Goal: Information Seeking & Learning: Learn about a topic

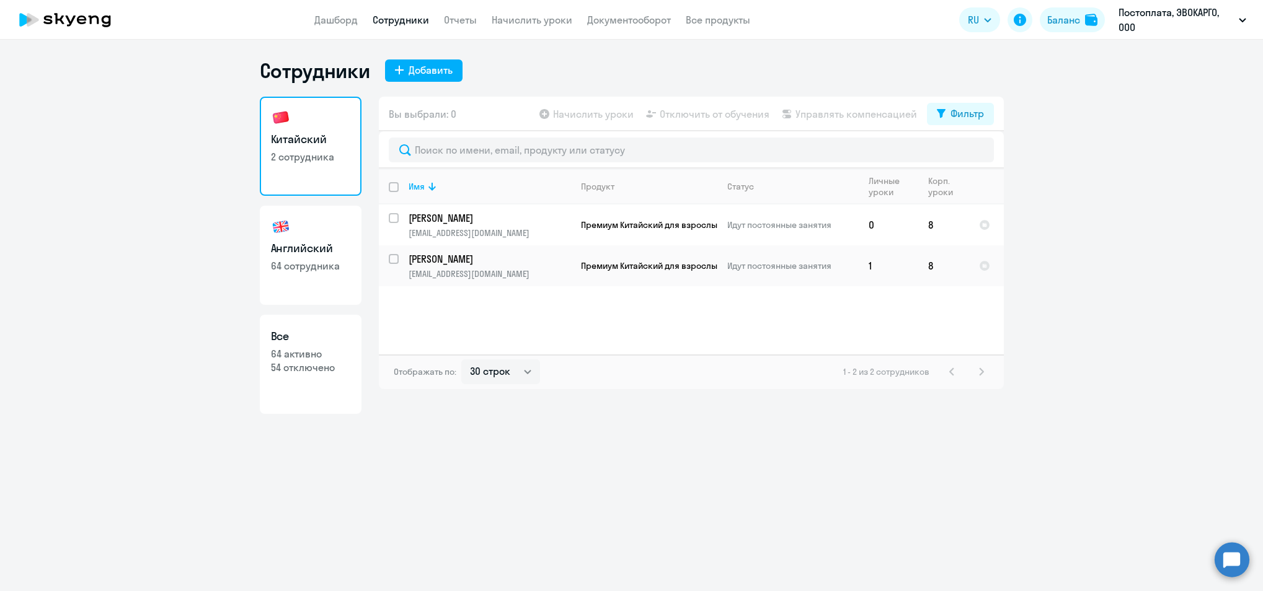
select select "30"
click at [448, 254] on p "[PERSON_NAME]" at bounding box center [490, 259] width 162 height 14
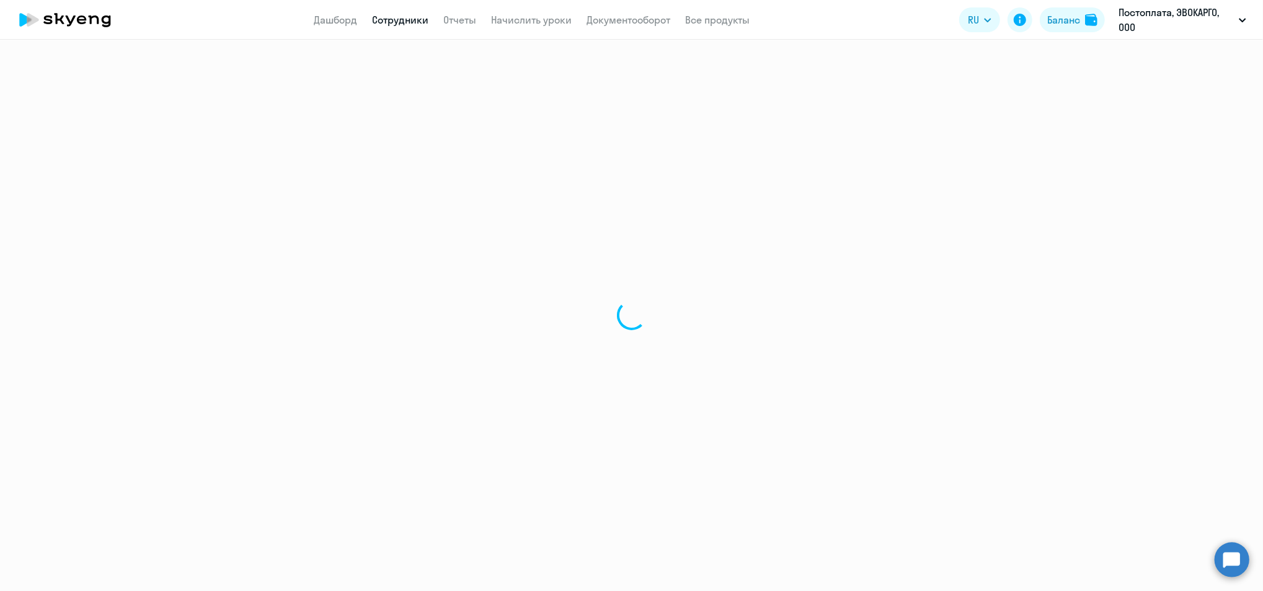
select select "english"
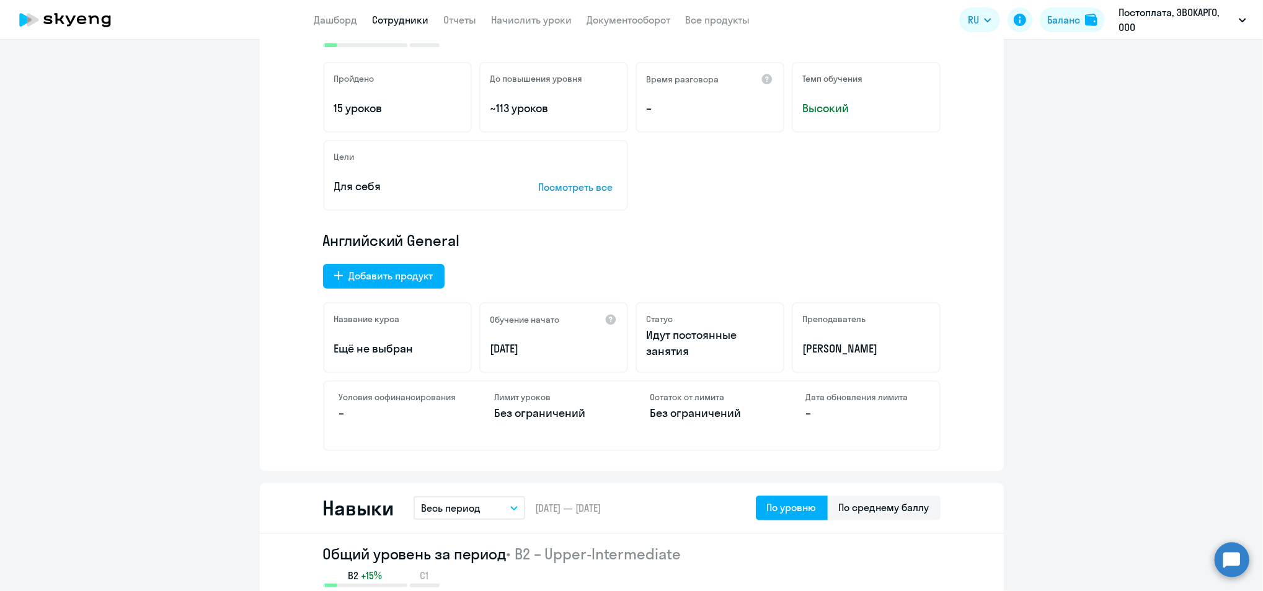
scroll to position [165, 0]
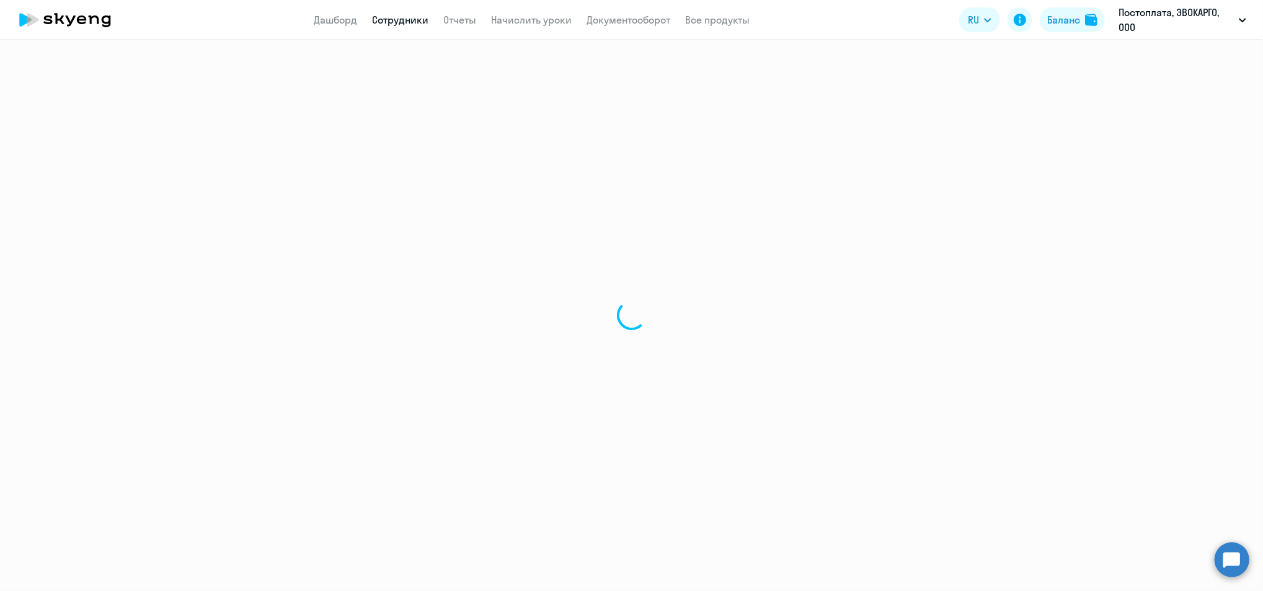
select select "30"
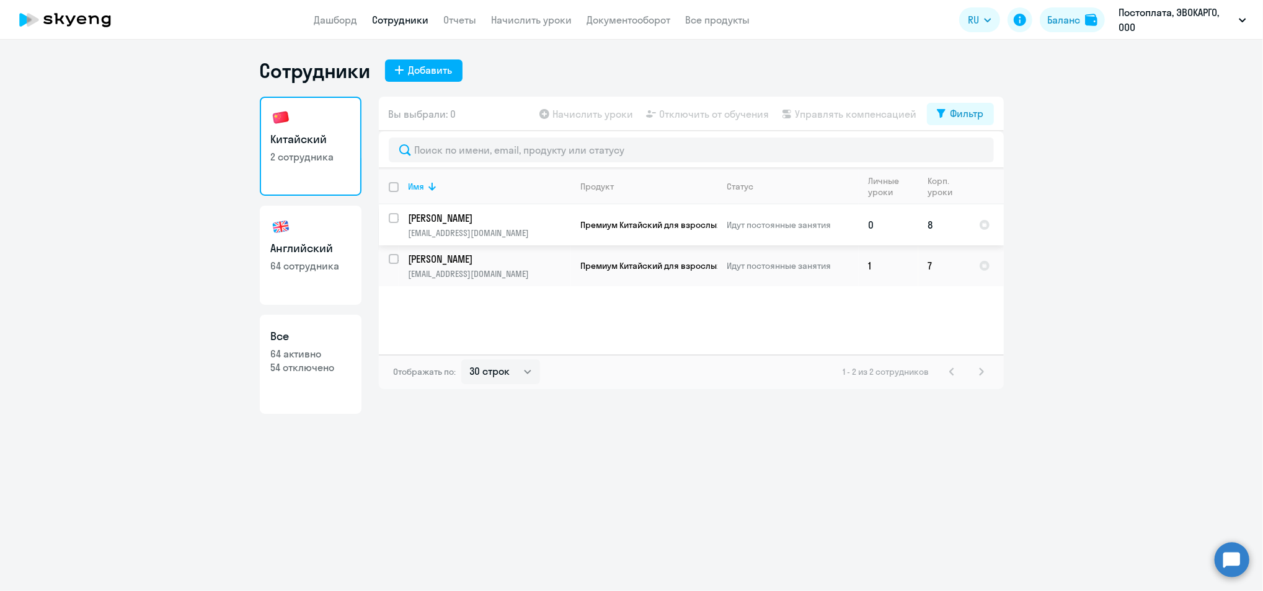
click at [692, 210] on td "Премиум Китайский для взрослых" at bounding box center [644, 225] width 146 height 41
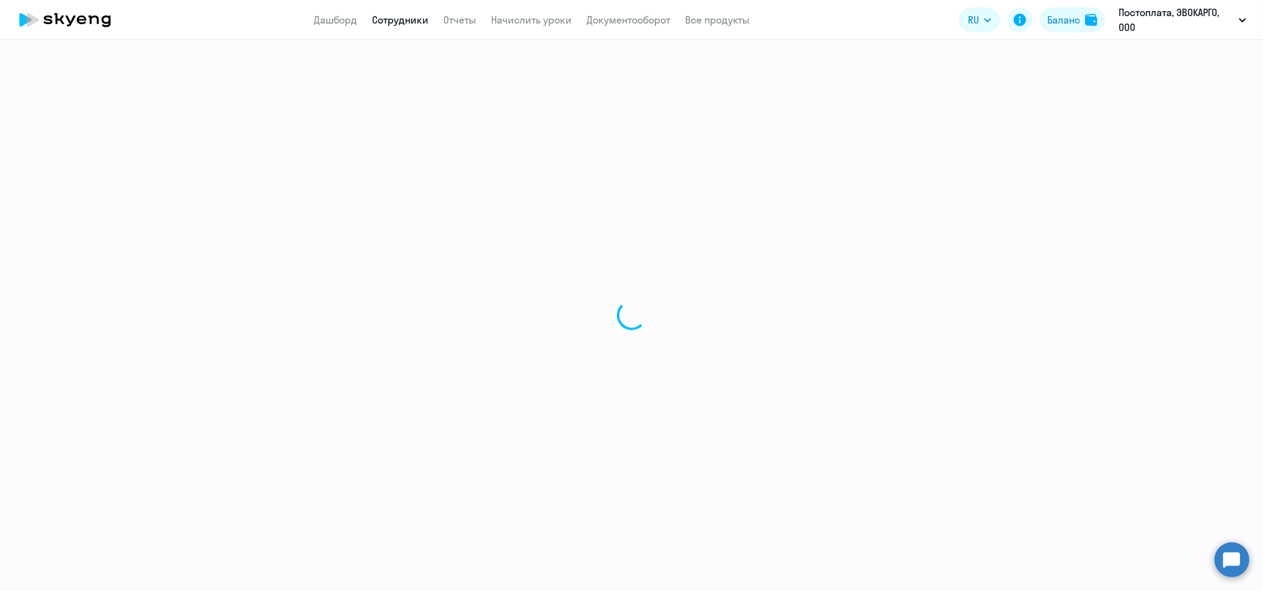
select select "english"
select select "30"
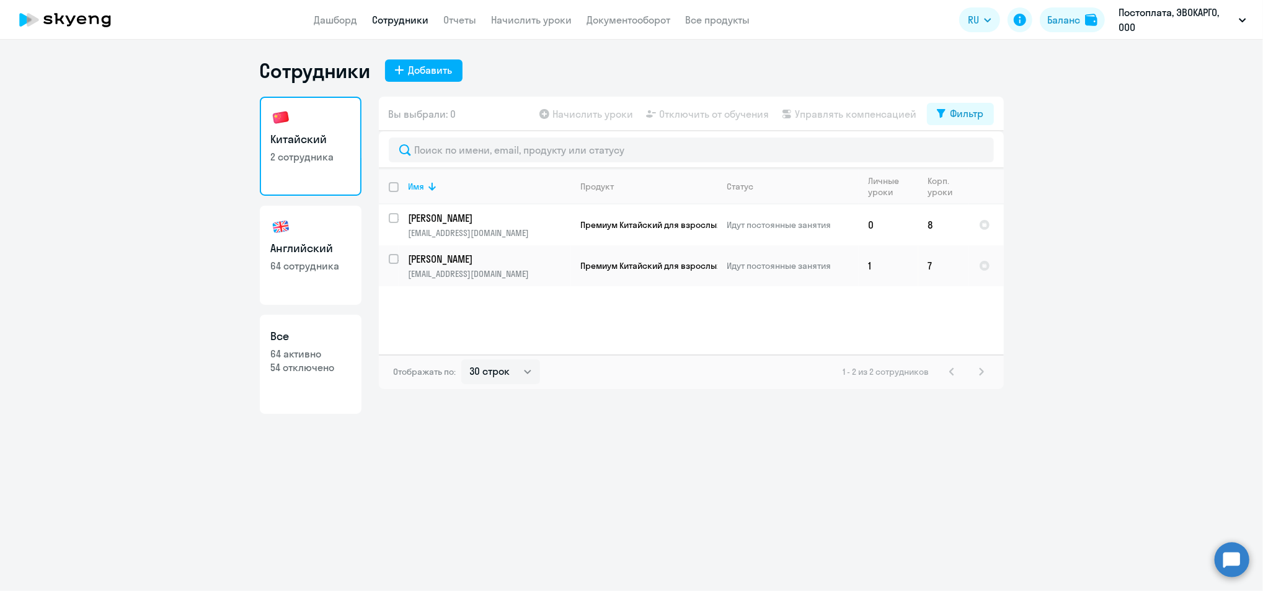
click at [294, 255] on h3 "Английский" at bounding box center [310, 249] width 79 height 16
select select "30"
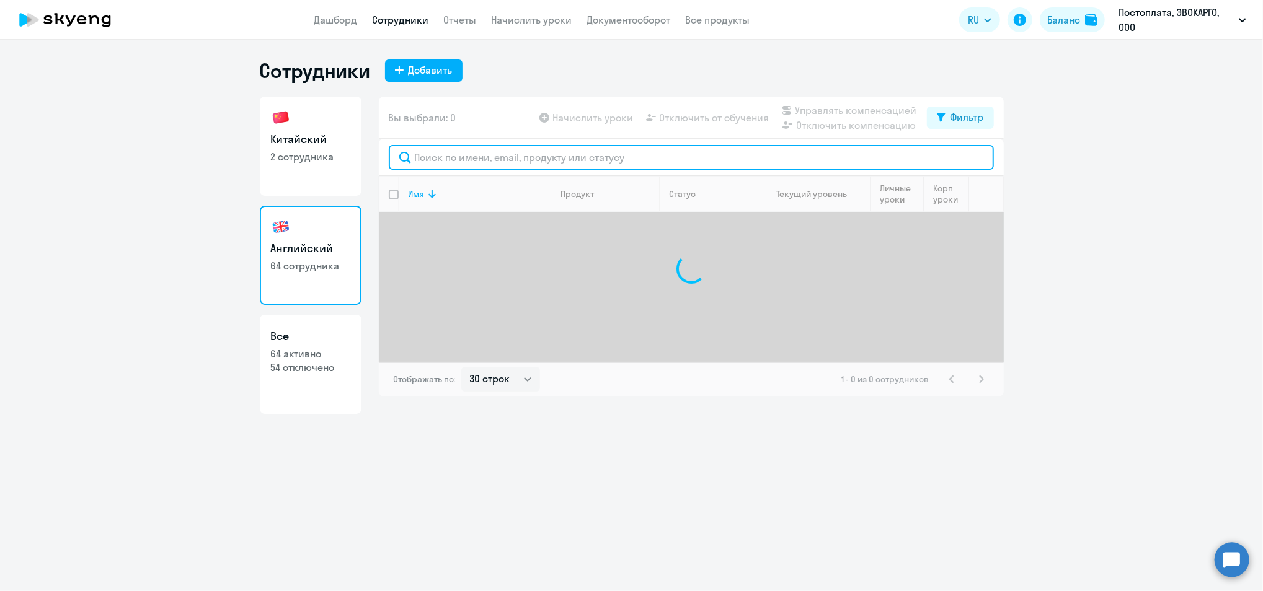
click at [558, 149] on input "text" at bounding box center [691, 157] width 605 height 25
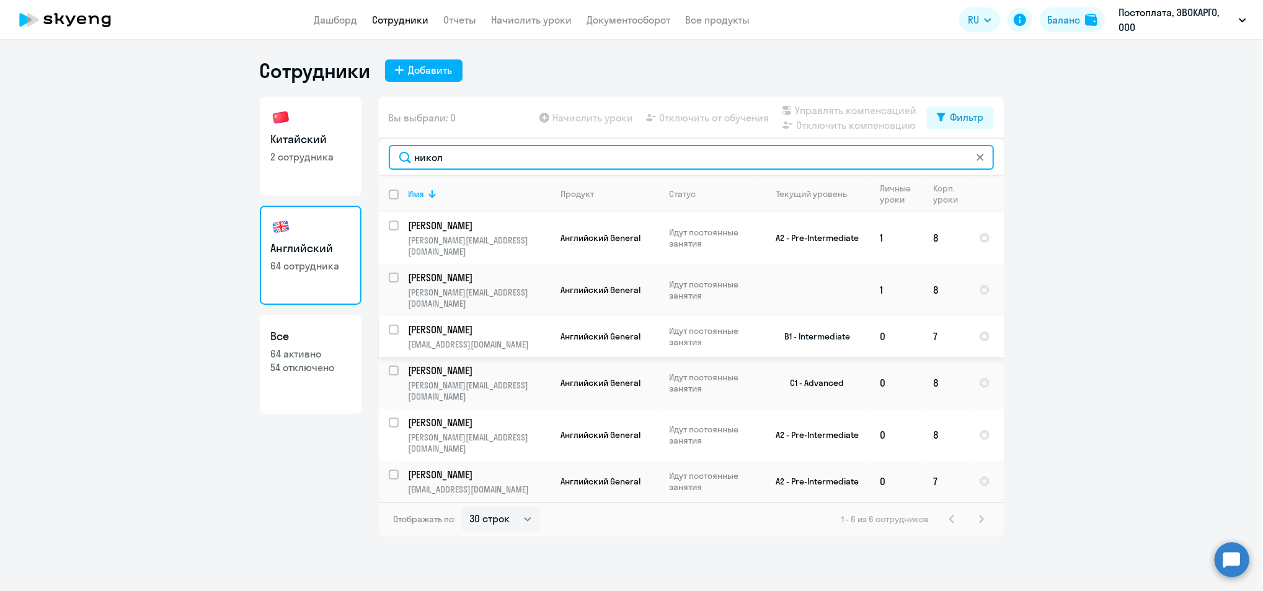
type input "никол"
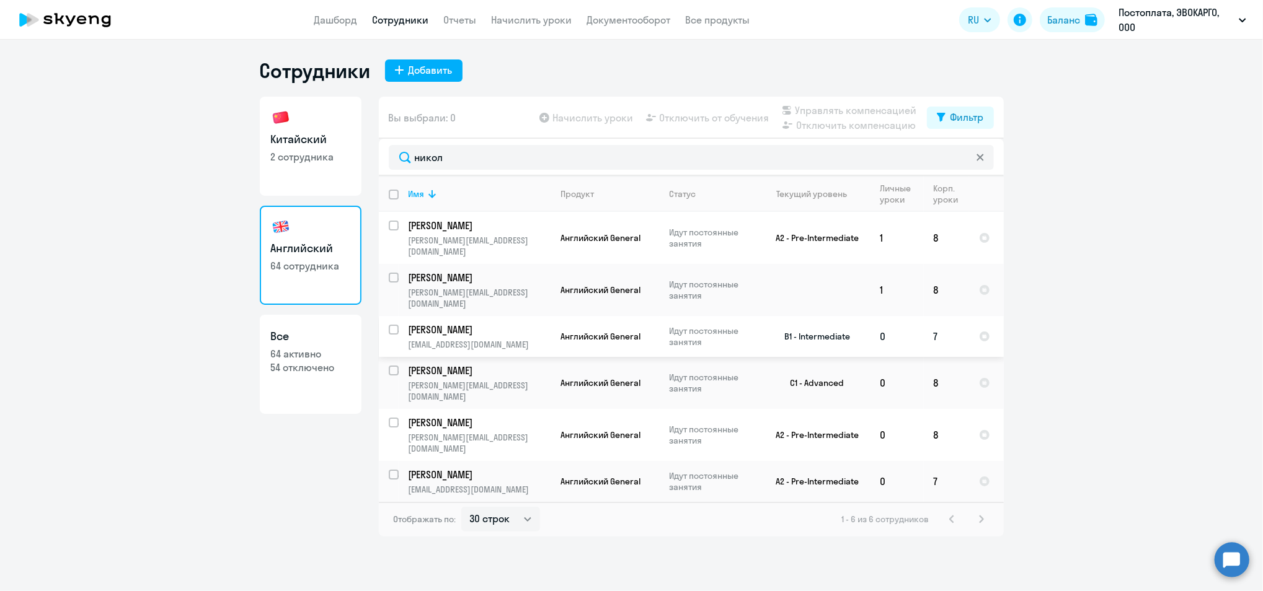
click at [465, 323] on p "[PERSON_NAME]" at bounding box center [479, 330] width 140 height 14
select select "english"
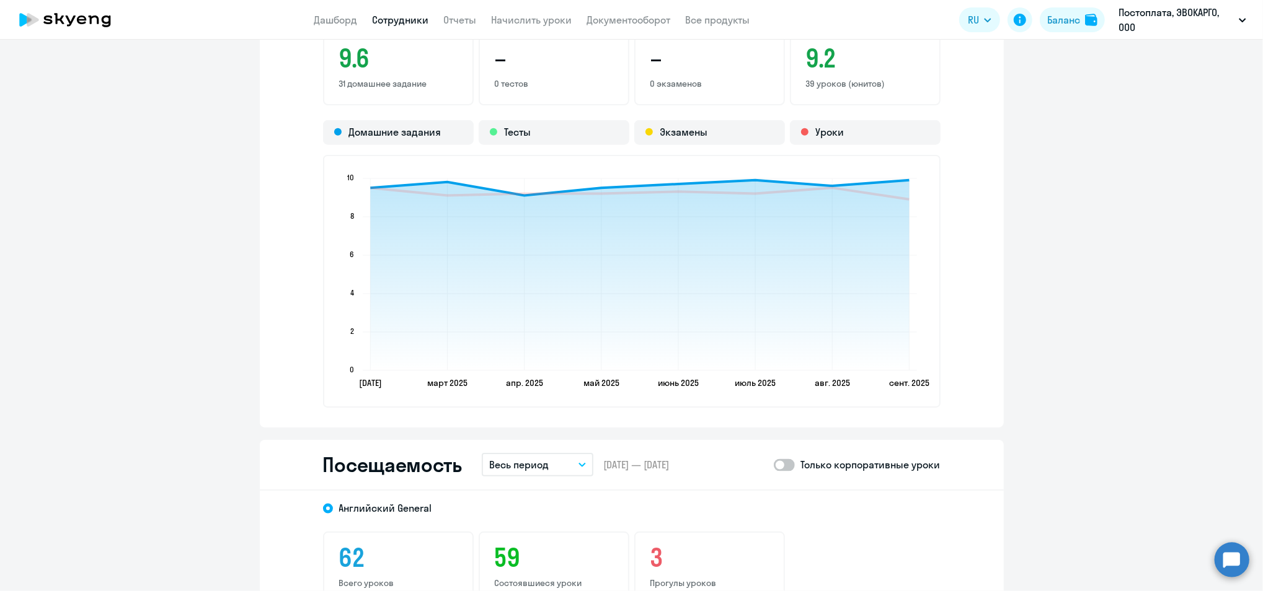
scroll to position [887, 0]
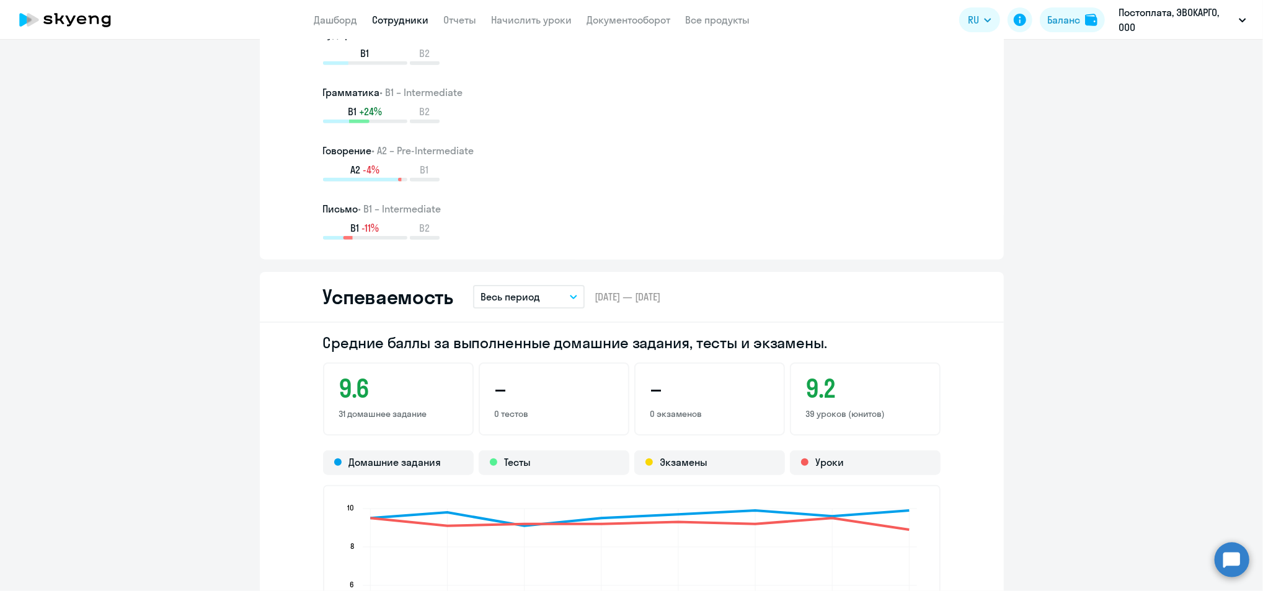
select select "30"
